Goal: Navigation & Orientation: Find specific page/section

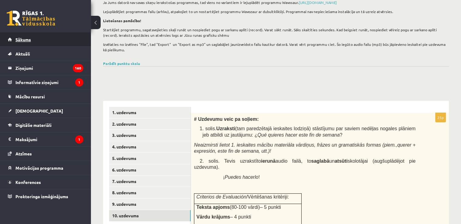
click at [24, 38] on span "Sākums" at bounding box center [22, 39] width 15 height 5
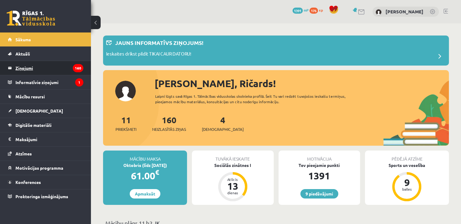
click at [32, 67] on legend "Ziņojumi 160" at bounding box center [49, 68] width 68 height 14
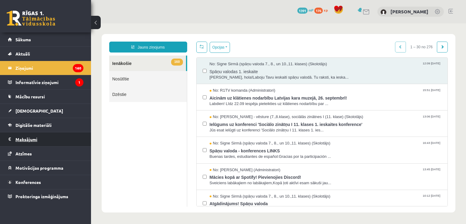
click at [39, 140] on legend "Maksājumi 0" at bounding box center [49, 139] width 68 height 14
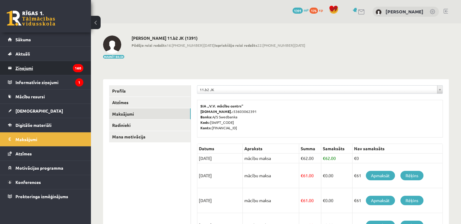
click at [29, 71] on legend "Ziņojumi 160" at bounding box center [49, 68] width 68 height 14
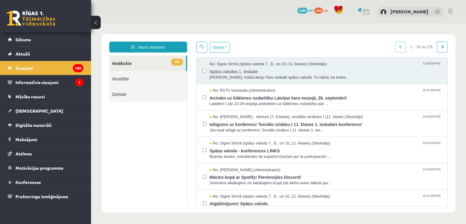
click at [126, 78] on link "Nosūtītie" at bounding box center [148, 78] width 78 height 15
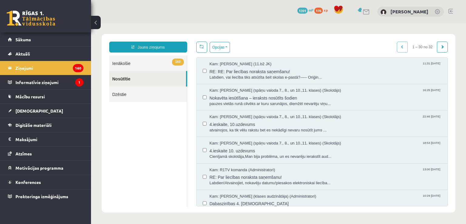
click at [136, 66] on link "160 Ienākošie" at bounding box center [148, 63] width 78 height 15
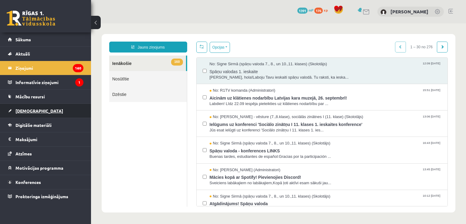
click at [25, 104] on link "[DEMOGRAPHIC_DATA]" at bounding box center [46, 111] width 76 height 14
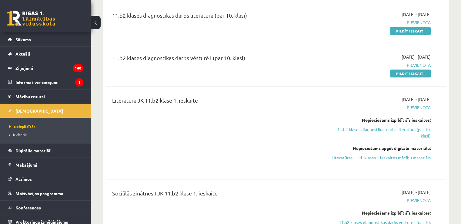
scroll to position [334, 0]
